Goal: Task Accomplishment & Management: Use online tool/utility

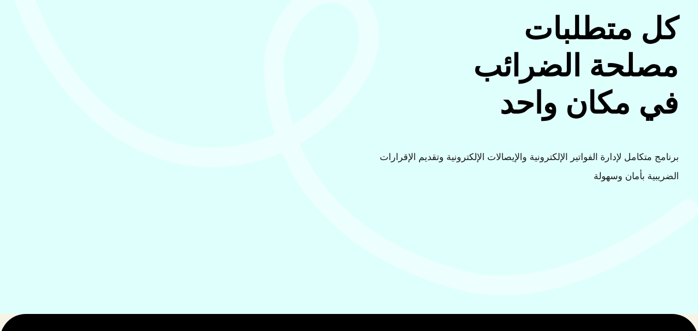
scroll to position [8, 0]
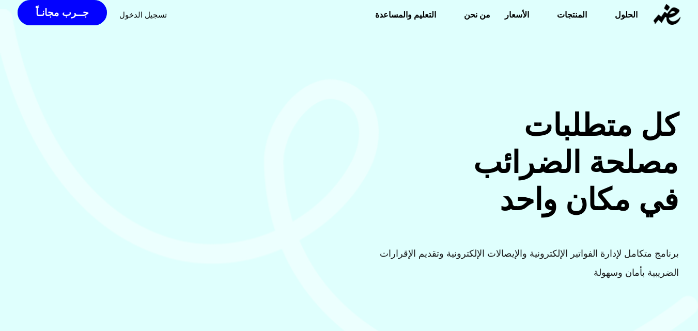
click at [137, 20] on div "تسجيل الدخول" at bounding box center [143, 14] width 48 height 19
click at [138, 17] on span "تسجيل الدخول" at bounding box center [143, 15] width 48 height 8
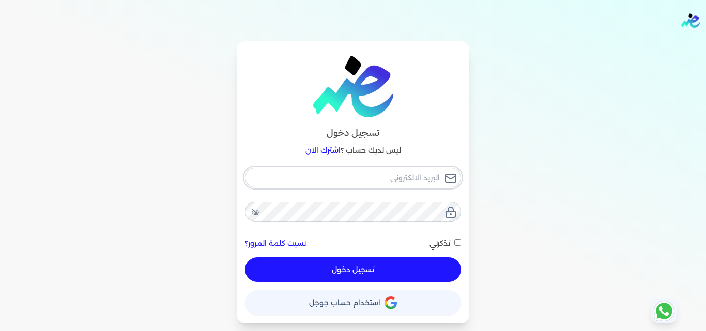
type input "[EMAIL_ADDRESS][PERSON_NAME][DOMAIN_NAME][PERSON_NAME]"
click at [345, 273] on button "تسجيل دخول" at bounding box center [353, 269] width 216 height 25
checkbox input "false"
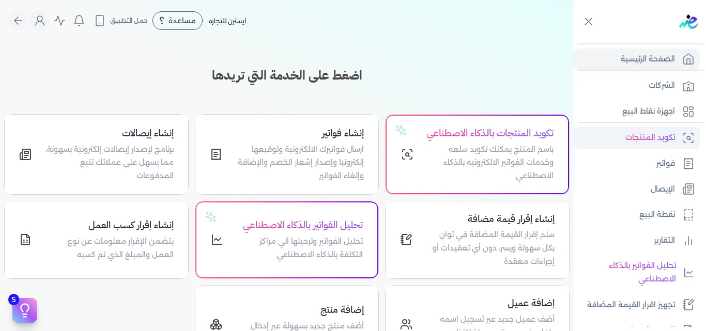
click at [650, 136] on p "تكويد المنتجات" at bounding box center [650, 137] width 50 height 13
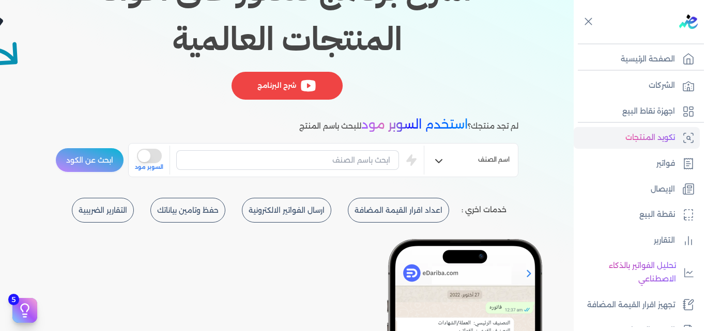
scroll to position [155, 0]
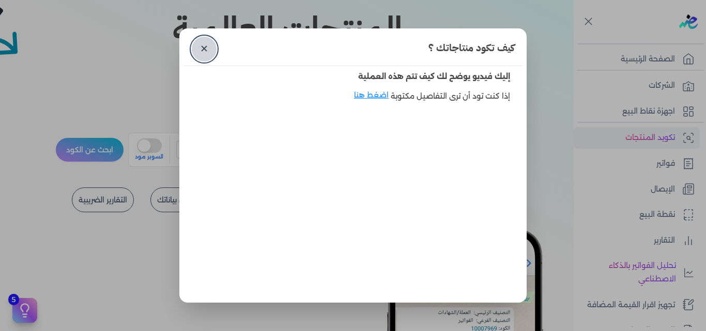
click at [206, 54] on link "✕" at bounding box center [204, 49] width 25 height 25
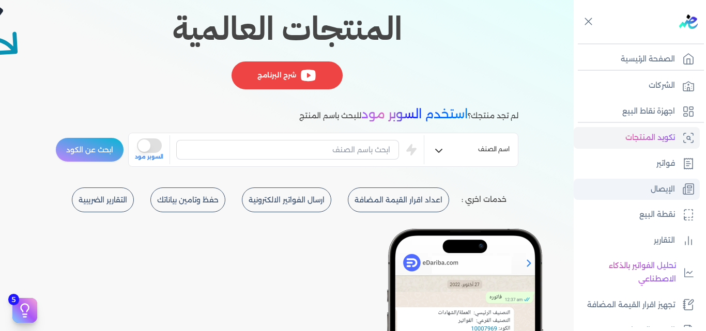
click at [643, 186] on link "الإيصال" at bounding box center [636, 190] width 126 height 22
click at [675, 186] on link "الإيصال" at bounding box center [636, 190] width 126 height 22
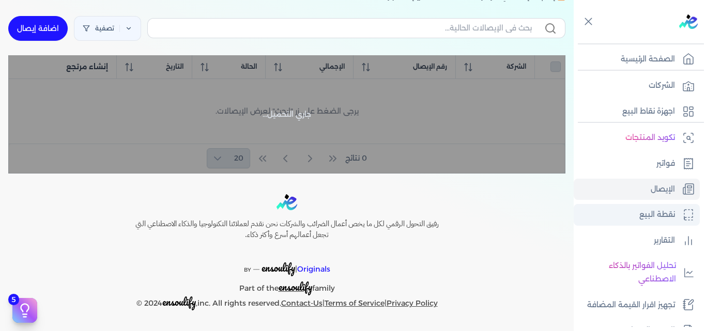
scroll to position [110, 0]
checkbox input "false"
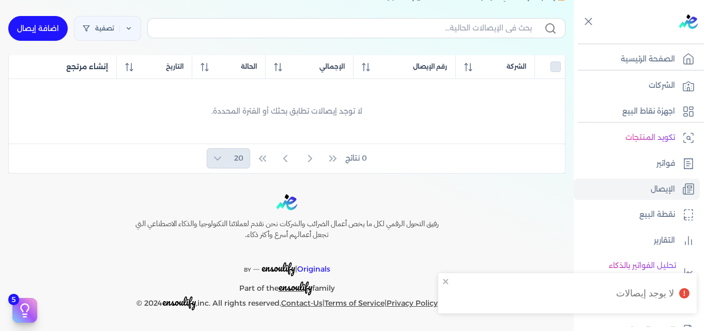
click at [55, 33] on link "اضافة إيصال" at bounding box center [37, 28] width 59 height 25
select select
select select "EGP"
select select "EGS"
select select "B"
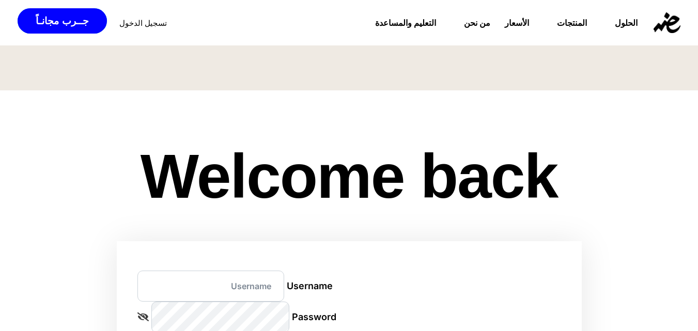
click at [127, 24] on span "تسجيل الدخول" at bounding box center [143, 23] width 48 height 8
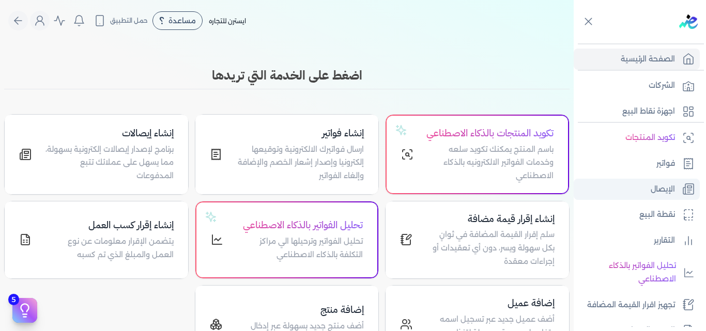
click at [652, 182] on link "الإيصال" at bounding box center [636, 190] width 126 height 22
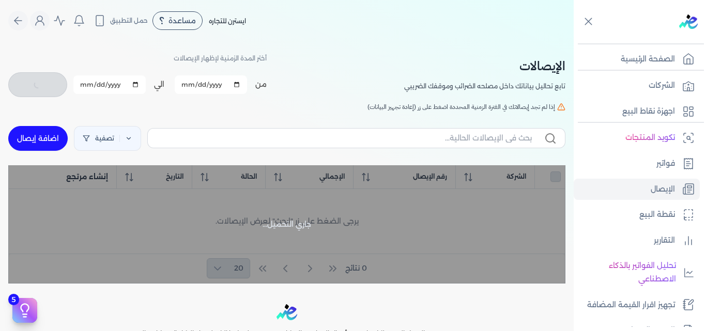
checkbox input "false"
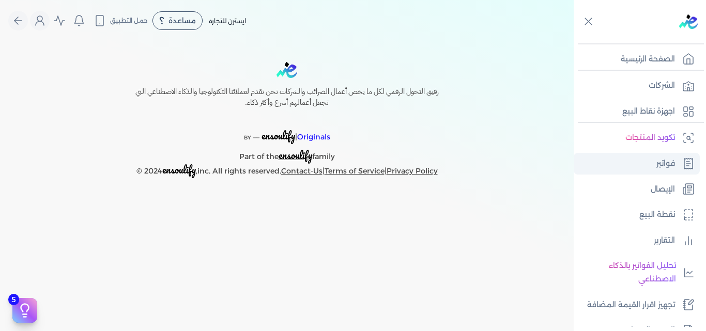
select select
select select "EGP"
select select "EGS"
select select "B"
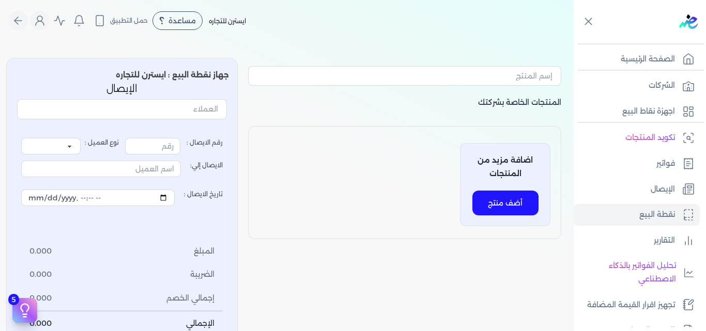
type input "1"
select select "P"
type input "عميل نقدي"
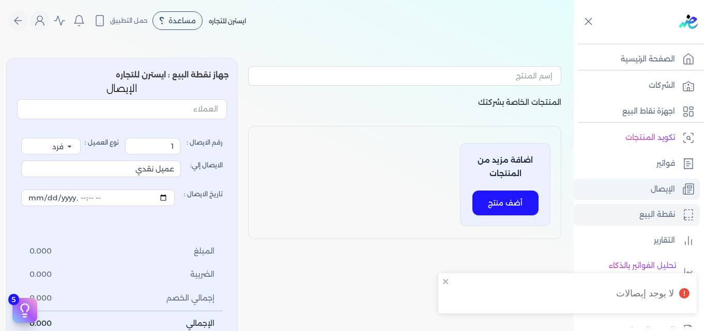
click at [615, 188] on link "الإيصال" at bounding box center [636, 190] width 126 height 22
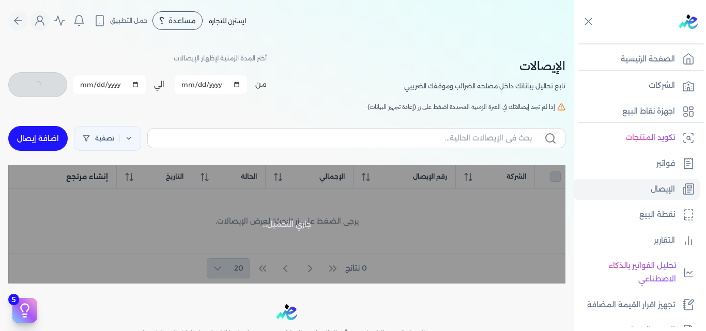
checkbox input "false"
click at [60, 140] on link "اضافة إيصال" at bounding box center [37, 138] width 59 height 25
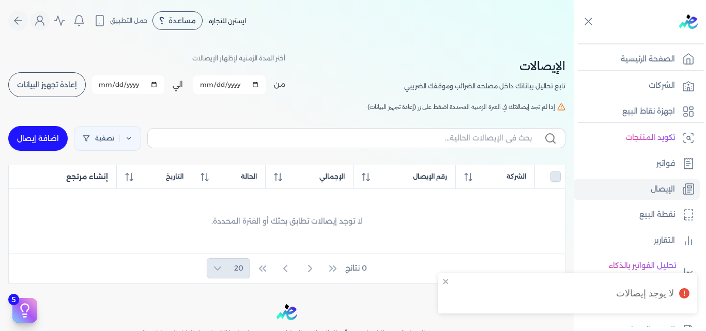
select select
select select "EGP"
select select "EGS"
select select "B"
